Goal: Task Accomplishment & Management: Manage account settings

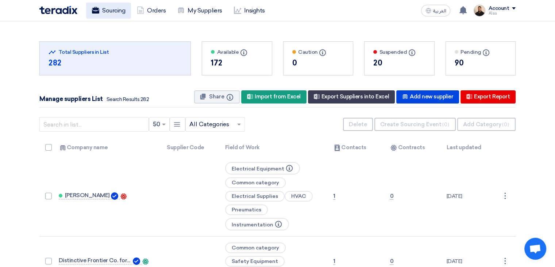
click at [112, 12] on link "Sourcing" at bounding box center [108, 11] width 45 height 16
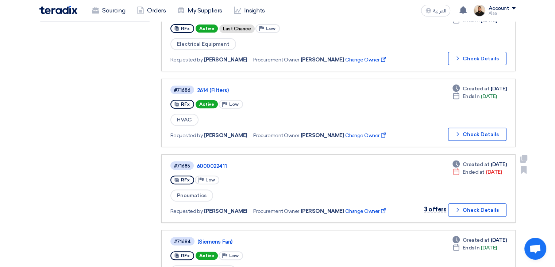
scroll to position [256, 0]
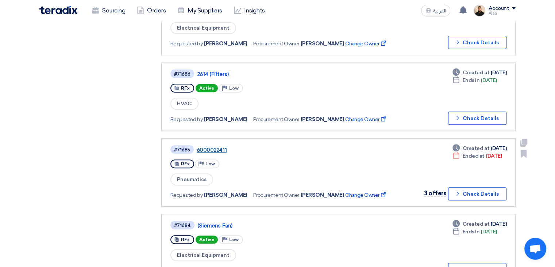
click at [219, 146] on link "6000022411" at bounding box center [288, 149] width 183 height 7
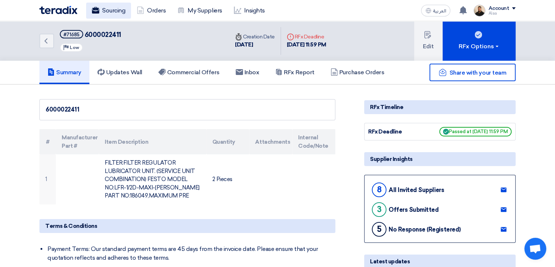
click at [125, 11] on link "Sourcing" at bounding box center [108, 11] width 45 height 16
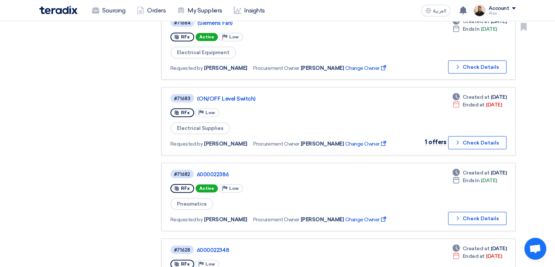
scroll to position [475, 0]
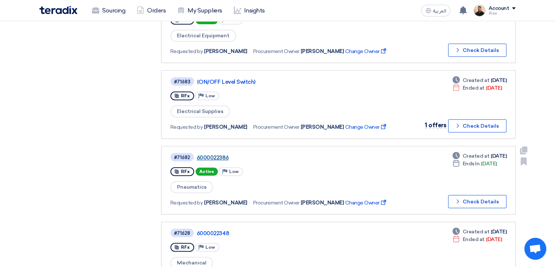
click at [222, 154] on link "6000022386" at bounding box center [288, 157] width 183 height 7
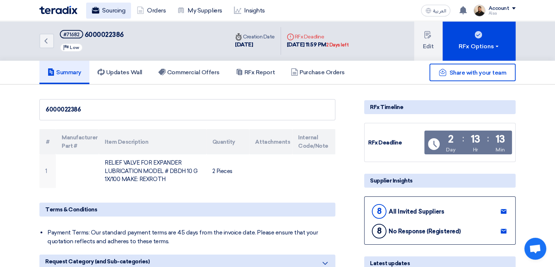
click at [118, 12] on link "Sourcing" at bounding box center [108, 11] width 45 height 16
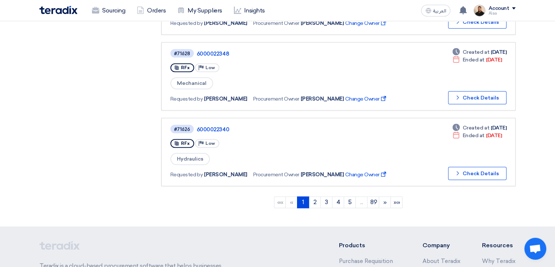
scroll to position [657, 0]
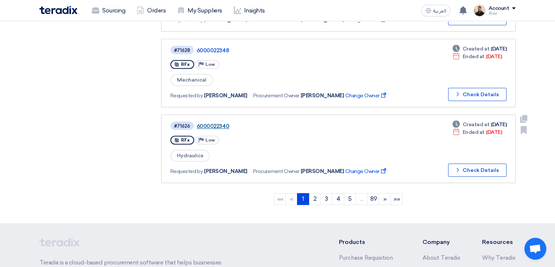
click at [217, 123] on link "6000022340" at bounding box center [288, 126] width 183 height 7
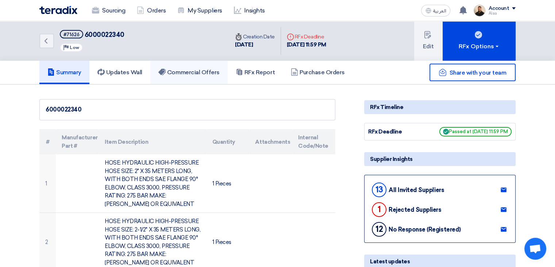
click at [209, 71] on h5 "Commercial Offers" at bounding box center [188, 72] width 61 height 7
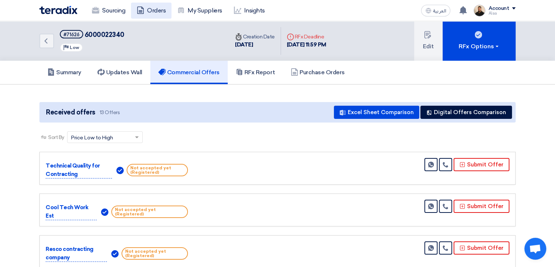
click at [151, 11] on link "Orders" at bounding box center [151, 11] width 41 height 16
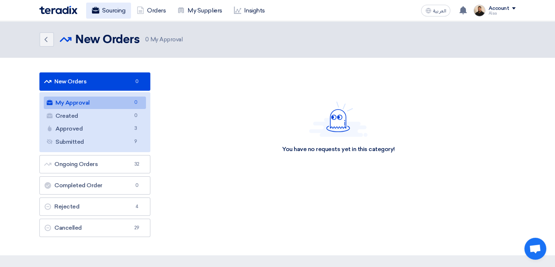
click at [101, 15] on link "Sourcing" at bounding box center [108, 11] width 45 height 16
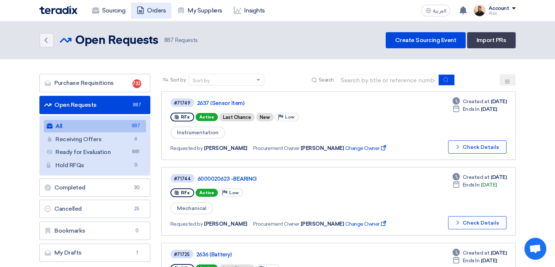
click at [157, 10] on link "Orders" at bounding box center [151, 11] width 41 height 16
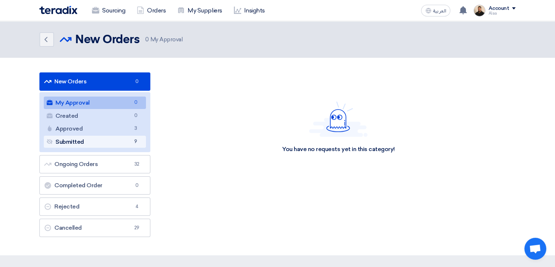
click at [134, 142] on span "9" at bounding box center [135, 142] width 9 height 8
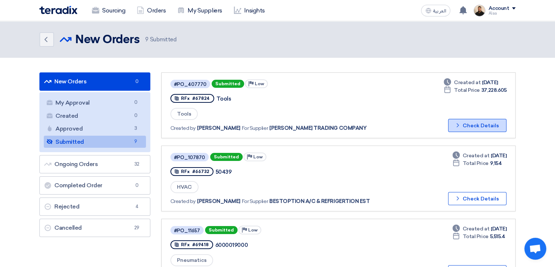
click at [466, 125] on button "Check details Check Details" at bounding box center [477, 125] width 58 height 13
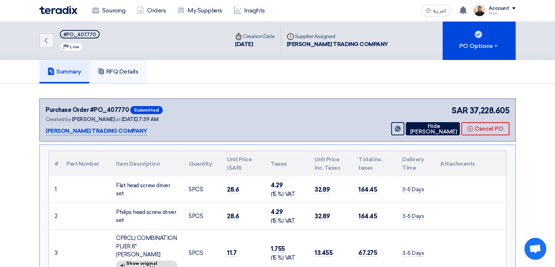
click at [123, 67] on link "RFQ Details" at bounding box center [117, 71] width 57 height 23
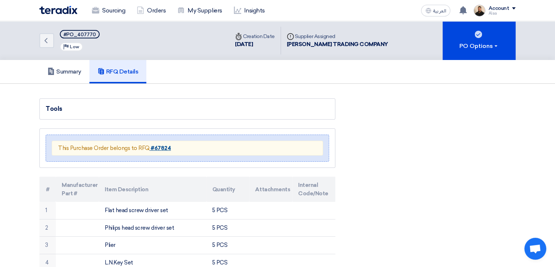
click at [160, 149] on strong "#67824" at bounding box center [161, 148] width 20 height 7
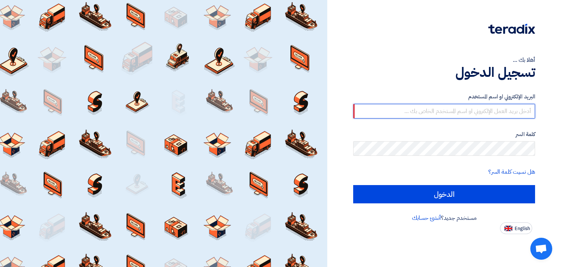
type input "[EMAIL_ADDRESS][DOMAIN_NAME]"
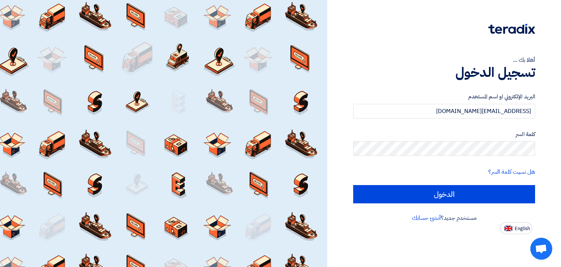
click at [353, 185] on input "الدخول" at bounding box center [444, 194] width 182 height 18
type input "Sign in"
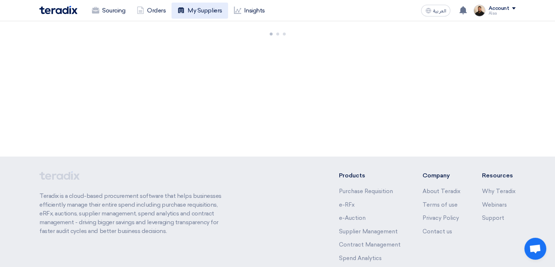
click at [203, 14] on link "My Suppliers" at bounding box center [200, 11] width 56 height 16
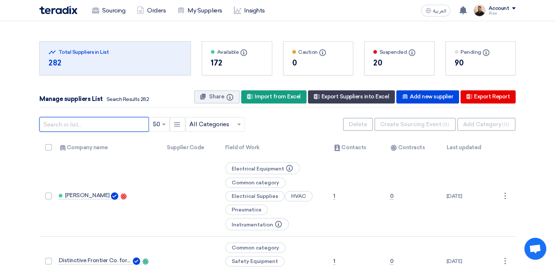
click at [108, 123] on input "text" at bounding box center [94, 124] width 110 height 15
type input "fk"
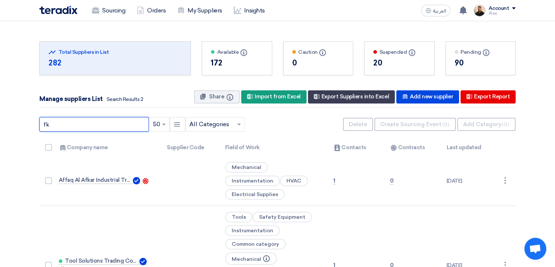
click at [103, 120] on input "fk" at bounding box center [94, 124] width 110 height 15
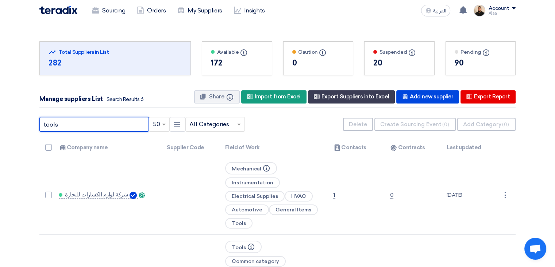
click at [88, 127] on input "tools" at bounding box center [94, 124] width 110 height 15
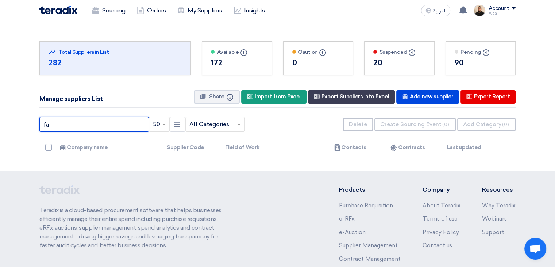
type input "f"
type input "fktools"
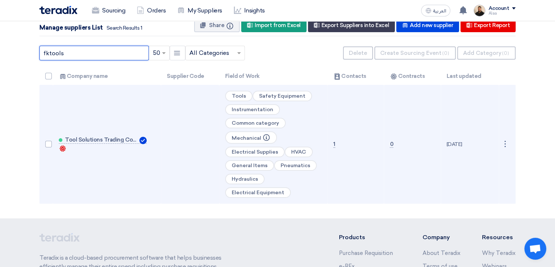
scroll to position [110, 0]
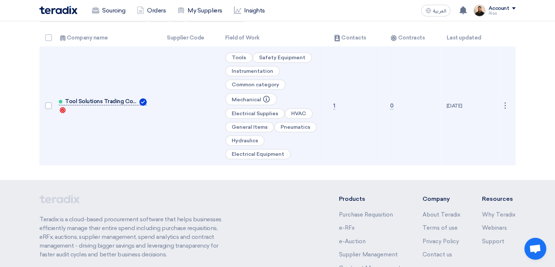
click at [107, 99] on span "Tool Solutions Trading Company" at bounding box center [101, 101] width 73 height 6
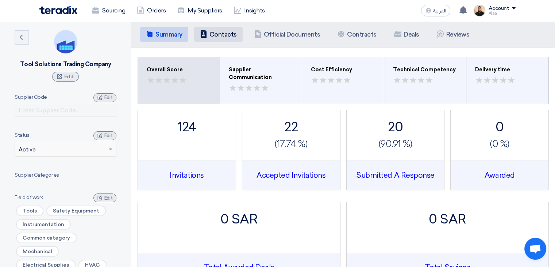
click at [225, 36] on h5 "Contacts" at bounding box center [223, 34] width 27 height 7
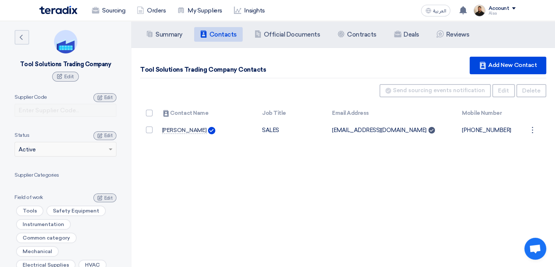
click at [376, 156] on div "Summary Summary Contacts Contacts Company Officials Official Documents Contract…" at bounding box center [343, 154] width 424 height 267
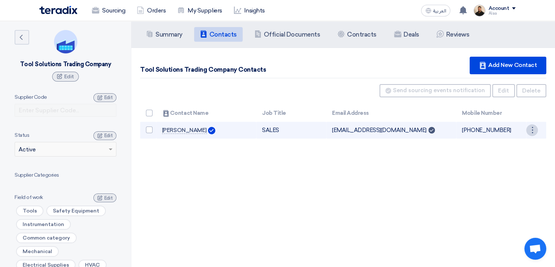
click at [535, 129] on div "⋮" at bounding box center [533, 130] width 12 height 12
click at [513, 142] on link "Edit" at bounding box center [520, 143] width 36 height 11
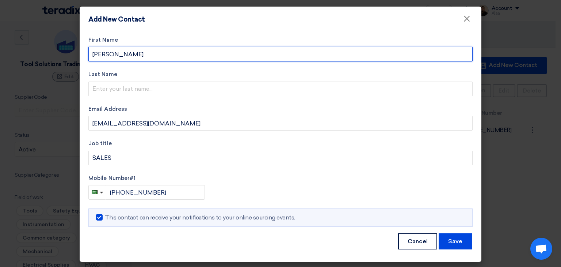
drag, startPoint x: 122, startPoint y: 49, endPoint x: 73, endPoint y: 50, distance: 49.3
click at [73, 50] on modal-container "Add New Contact × First Name [PERSON_NAME] Last Name Email Address [EMAIL_ADDRE…" at bounding box center [280, 133] width 561 height 267
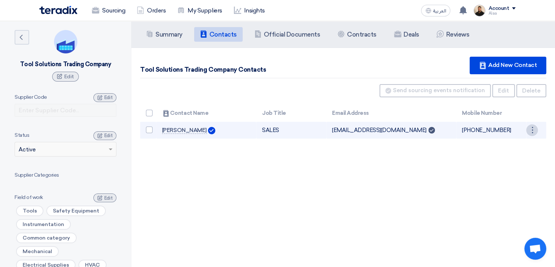
click at [532, 130] on div "⋮" at bounding box center [533, 130] width 12 height 12
click at [511, 144] on link "Edit" at bounding box center [520, 143] width 36 height 11
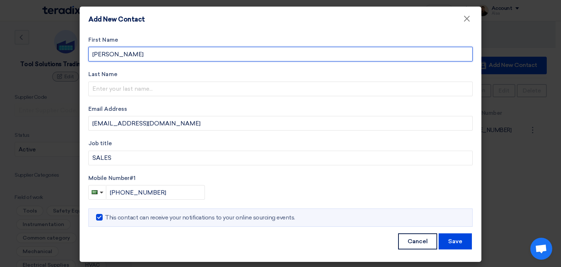
drag, startPoint x: 129, startPoint y: 49, endPoint x: 89, endPoint y: 51, distance: 39.5
click at [89, 51] on input "[PERSON_NAME]" at bounding box center [280, 54] width 384 height 15
paste input "[PERSON_NAME]"
type input "[PERSON_NAME]"
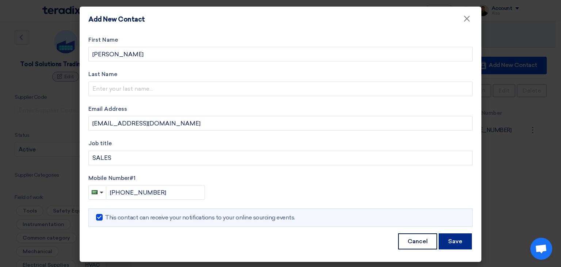
click at [460, 243] on button "Save" at bounding box center [455, 241] width 33 height 16
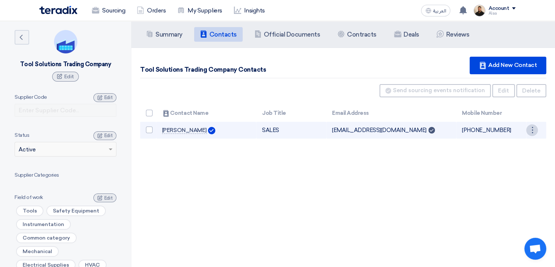
click at [533, 128] on div "⋮" at bounding box center [533, 130] width 12 height 12
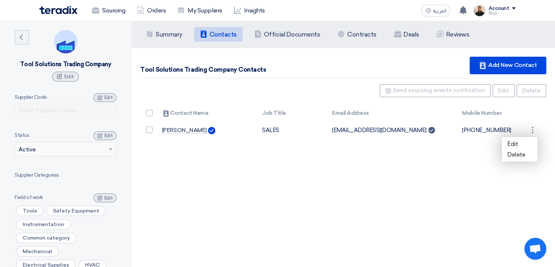
click at [399, 177] on div "Summary Summary Contacts Contacts Company Officials Official Documents Contract…" at bounding box center [343, 154] width 424 height 267
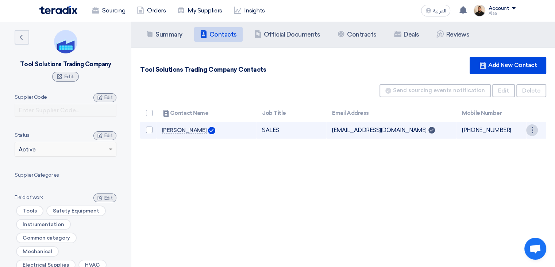
click at [532, 132] on div "⋮" at bounding box center [533, 130] width 12 height 12
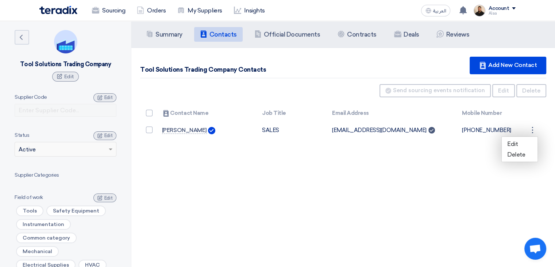
click at [453, 153] on div "Summary Summary Contacts Contacts Company Officials Official Documents Contract…" at bounding box center [343, 154] width 424 height 267
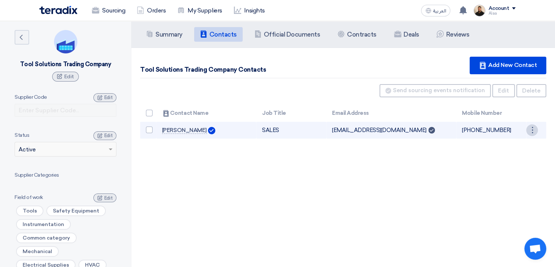
click at [533, 128] on div "⋮" at bounding box center [533, 130] width 12 height 12
click at [513, 141] on link "Edit" at bounding box center [520, 143] width 36 height 11
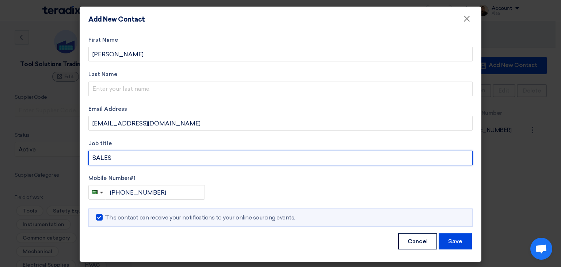
click at [120, 157] on input "SALES" at bounding box center [280, 157] width 384 height 15
type input "Sales"
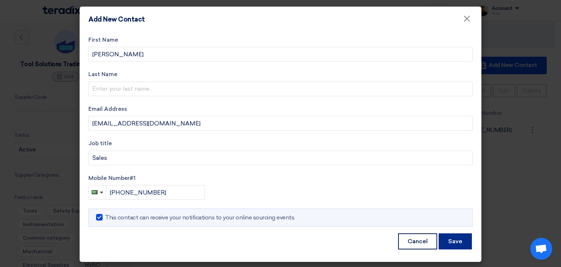
click at [444, 242] on button "Save" at bounding box center [455, 241] width 33 height 16
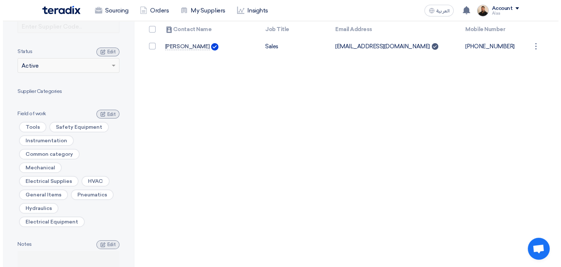
scroll to position [73, 0]
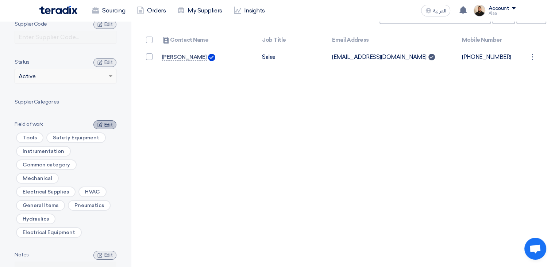
click at [110, 125] on span "Edit" at bounding box center [108, 124] width 8 height 5
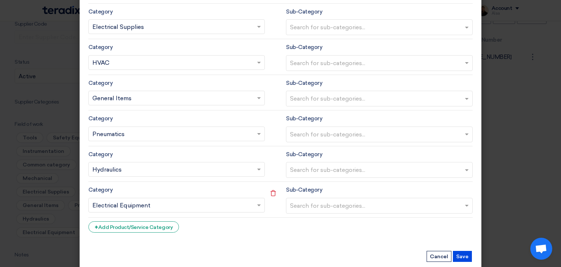
scroll to position [230, 0]
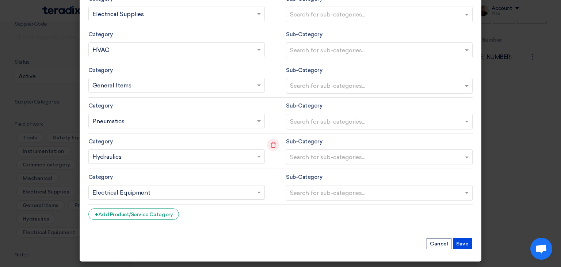
click at [269, 144] on icon "Remove service" at bounding box center [273, 144] width 12 height 12
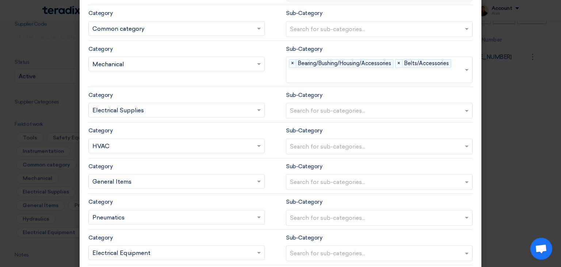
scroll to position [121, 0]
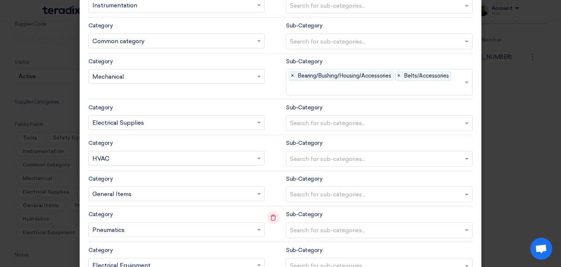
click at [269, 218] on icon "Remove service" at bounding box center [273, 217] width 12 height 12
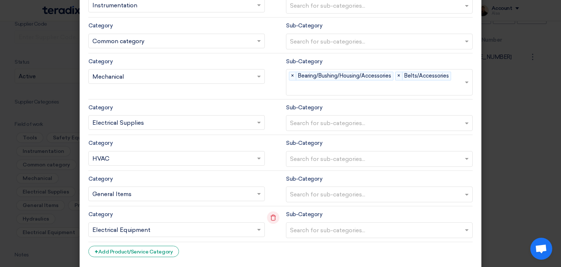
click at [271, 215] on use at bounding box center [273, 217] width 5 height 6
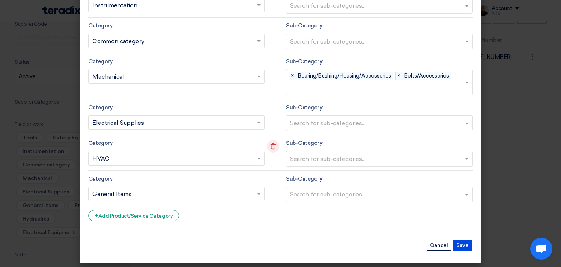
click at [269, 142] on icon "Remove service" at bounding box center [273, 146] width 12 height 12
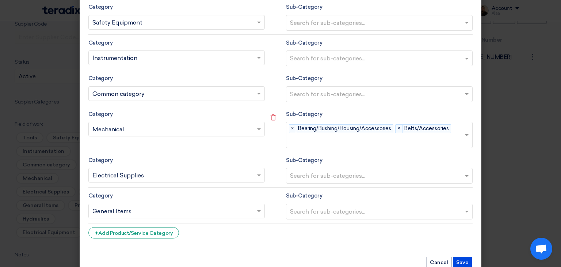
scroll to position [51, 0]
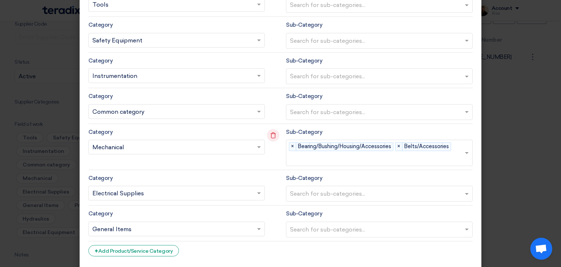
click at [270, 134] on icon "Remove service" at bounding box center [273, 135] width 12 height 12
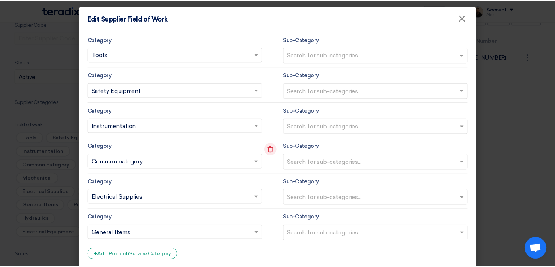
scroll to position [0, 0]
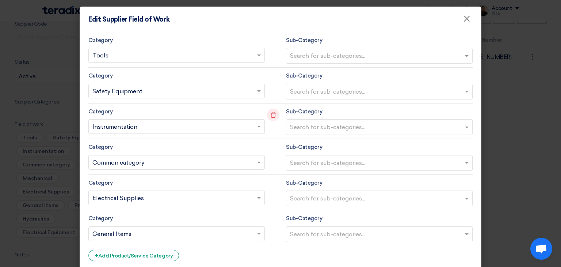
click at [271, 116] on use at bounding box center [273, 114] width 5 height 6
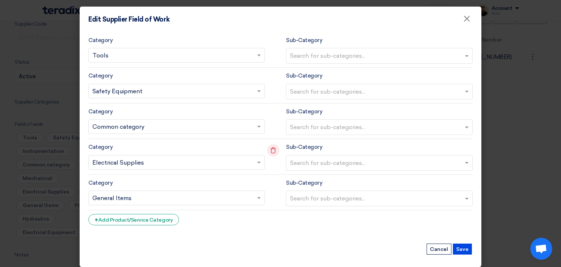
click at [272, 150] on use at bounding box center [273, 150] width 5 height 6
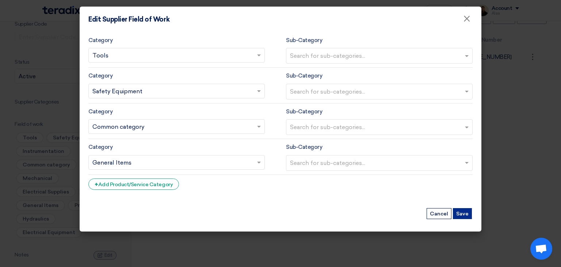
click at [466, 213] on button "Save" at bounding box center [462, 213] width 19 height 11
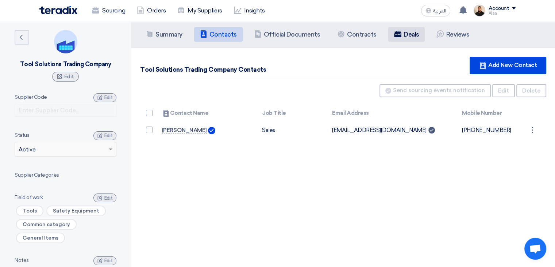
click at [407, 37] on h5 "Deals" at bounding box center [412, 34] width 16 height 7
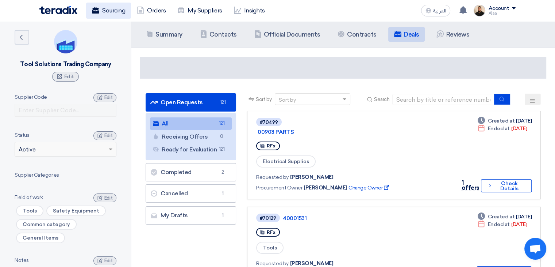
click at [117, 10] on link "Sourcing" at bounding box center [108, 11] width 45 height 16
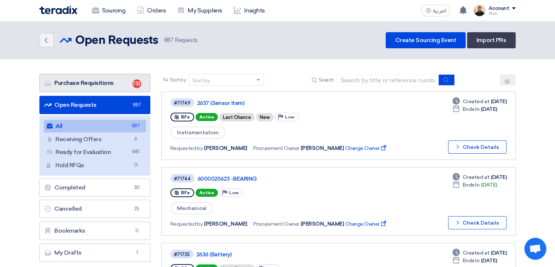
click at [116, 86] on link "Purchase Requisitions Purchase Requisitions 732" at bounding box center [94, 83] width 111 height 18
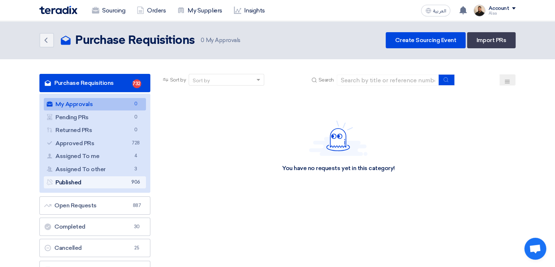
click at [118, 181] on link "Published Published 906" at bounding box center [95, 182] width 102 height 12
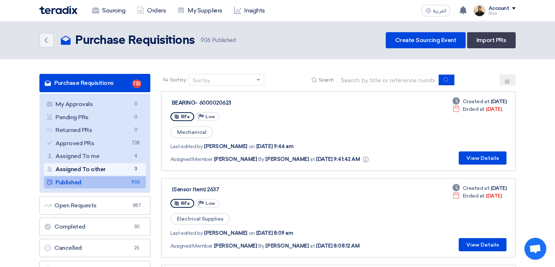
click at [111, 169] on link "Assigned To other Assigned To other 3" at bounding box center [95, 169] width 102 height 12
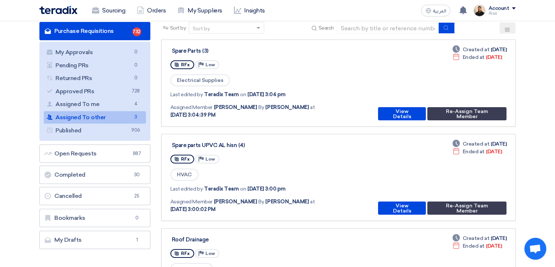
scroll to position [37, 0]
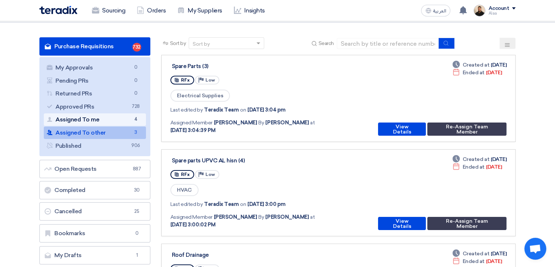
click at [107, 123] on link "Assigned To me Assigned To me 4" at bounding box center [95, 119] width 102 height 12
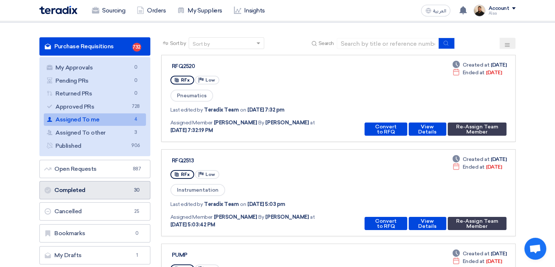
click at [129, 186] on link "Completed Completed 30" at bounding box center [94, 190] width 111 height 18
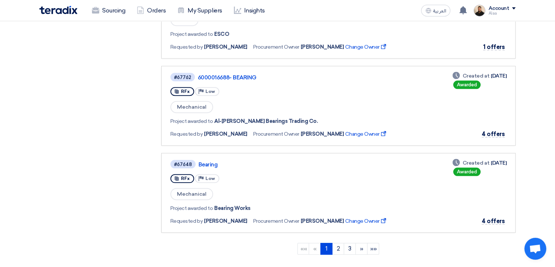
scroll to position [803, 0]
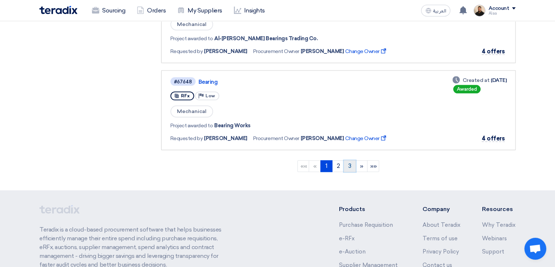
click at [352, 160] on link "3" at bounding box center [350, 166] width 12 height 12
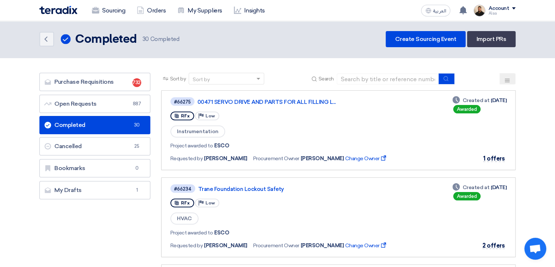
scroll to position [0, 0]
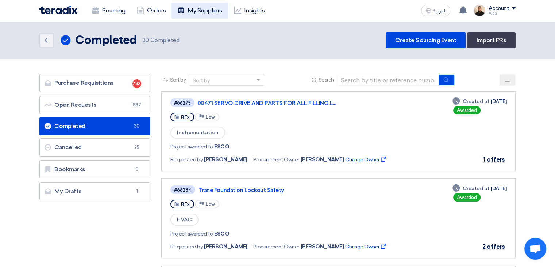
click at [207, 15] on link "My Suppliers" at bounding box center [200, 11] width 56 height 16
